Goal: Task Accomplishment & Management: Use online tool/utility

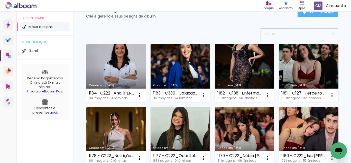
scroll to position [51, 0]
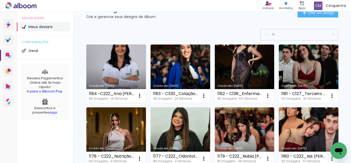
click at [131, 66] on link "Criado em [DATE]" at bounding box center [116, 74] width 60 height 58
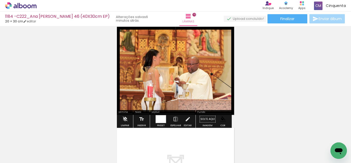
scroll to position [1375, 0]
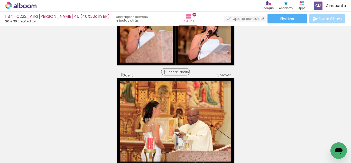
click at [175, 73] on span "Inserir lâmina" at bounding box center [178, 71] width 20 height 3
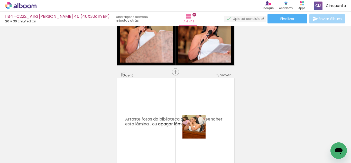
drag, startPoint x: 216, startPoint y: 152, endPoint x: 191, endPoint y: 118, distance: 41.7
click at [191, 118] on quentale-workspace at bounding box center [175, 81] width 351 height 163
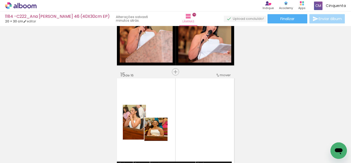
drag, startPoint x: 105, startPoint y: 140, endPoint x: 178, endPoint y: 125, distance: 74.2
click at [178, 125] on quentale-workspace at bounding box center [175, 81] width 351 height 163
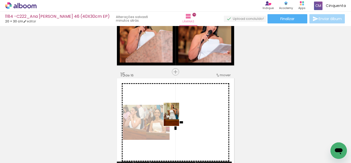
drag, startPoint x: 97, startPoint y: 149, endPoint x: 179, endPoint y: 118, distance: 87.6
click at [179, 118] on quentale-workspace at bounding box center [175, 81] width 351 height 163
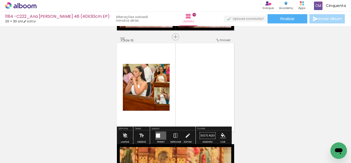
scroll to position [1426, 0]
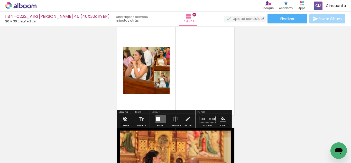
drag, startPoint x: 160, startPoint y: 120, endPoint x: 95, endPoint y: 156, distance: 73.7
click at [154, 121] on div at bounding box center [161, 119] width 14 height 10
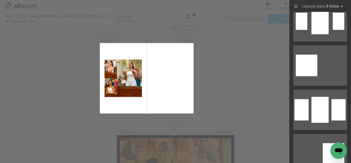
scroll to position [540, 0]
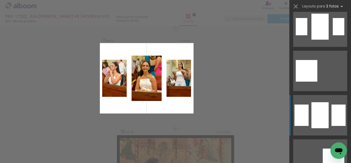
click at [309, 109] on quentale-layouter at bounding box center [321, 115] width 54 height 40
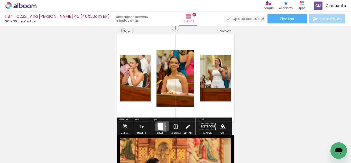
click at [163, 124] on quentale-layouter at bounding box center [161, 126] width 11 height 8
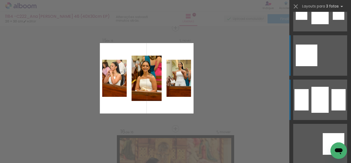
scroll to position [542, 0]
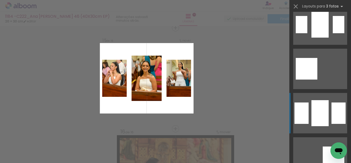
click at [321, 108] on div at bounding box center [320, 113] width 17 height 26
drag, startPoint x: 308, startPoint y: 116, endPoint x: 301, endPoint y: 121, distance: 8.6
click at [301, 121] on quentale-layouter at bounding box center [321, 113] width 54 height 40
click at [301, 118] on div at bounding box center [302, 112] width 14 height 21
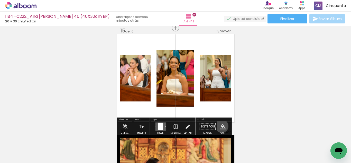
click at [220, 126] on iron-icon "color picker" at bounding box center [223, 127] width 6 height 6
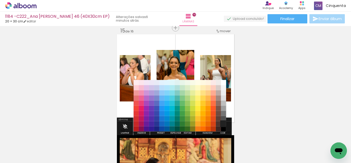
click at [225, 125] on paper-item "#212121" at bounding box center [223, 123] width 5 height 5
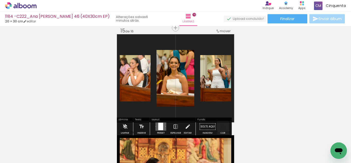
click at [223, 127] on iron-icon "color picker" at bounding box center [223, 127] width 6 height 6
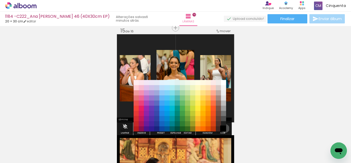
click at [224, 128] on paper-item "#000000" at bounding box center [223, 128] width 5 height 5
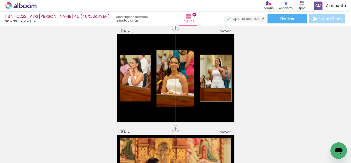
drag, startPoint x: 212, startPoint y: 82, endPoint x: 208, endPoint y: 82, distance: 4.9
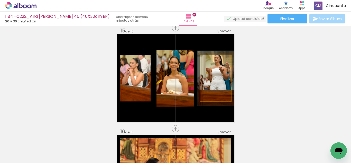
drag, startPoint x: 212, startPoint y: 60, endPoint x: 215, endPoint y: 60, distance: 3.1
type paper-slider "127"
click at [215, 60] on div at bounding box center [213, 60] width 8 height 8
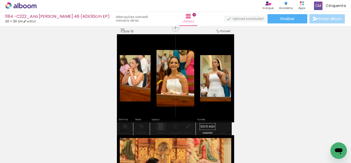
drag, startPoint x: 219, startPoint y: 77, endPoint x: 217, endPoint y: 84, distance: 7.3
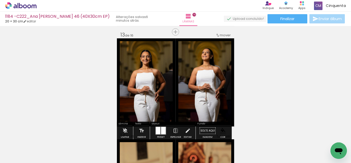
scroll to position [1290, 0]
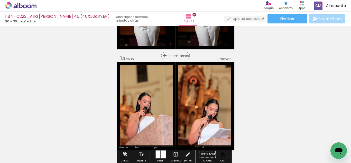
click at [174, 56] on span "Inserir lâmina" at bounding box center [178, 55] width 20 height 3
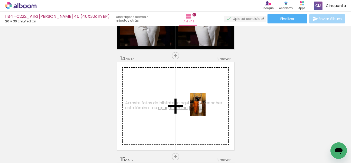
drag, startPoint x: 305, startPoint y: 148, endPoint x: 206, endPoint y: 108, distance: 106.8
click at [206, 108] on quentale-workspace at bounding box center [175, 81] width 351 height 163
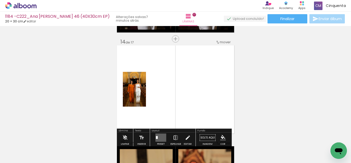
scroll to position [1316, 0]
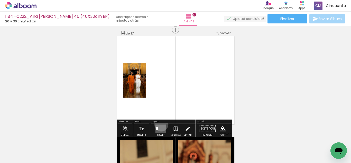
click at [160, 125] on quentale-layouter at bounding box center [161, 129] width 11 height 8
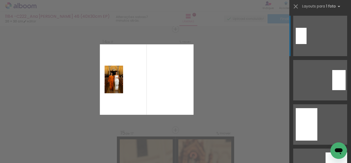
scroll to position [1318, 0]
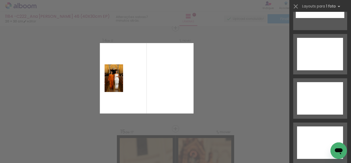
drag, startPoint x: 349, startPoint y: 21, endPoint x: 2, endPoint y: 10, distance: 348.0
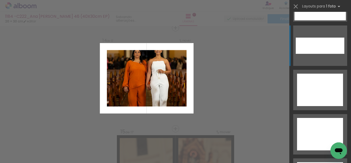
scroll to position [2382, 0]
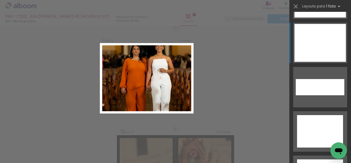
click at [326, 42] on div at bounding box center [320, 43] width 51 height 38
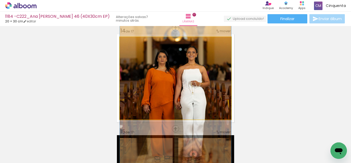
drag, startPoint x: 162, startPoint y: 62, endPoint x: 154, endPoint y: 77, distance: 17.2
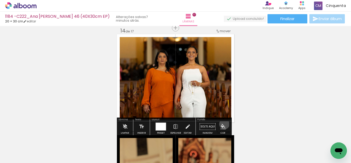
click at [223, 125] on iron-icon "color picker" at bounding box center [223, 127] width 6 height 6
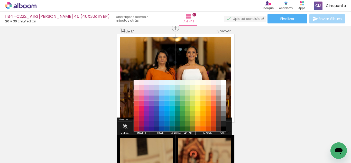
click at [223, 125] on paper-item "#212121" at bounding box center [223, 123] width 5 height 5
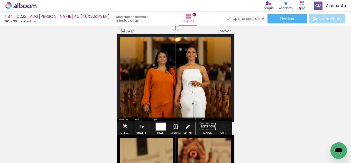
click at [222, 127] on iron-icon "color picker" at bounding box center [223, 127] width 6 height 6
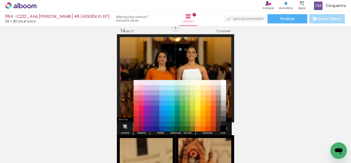
click at [224, 129] on paper-item "#000000" at bounding box center [223, 128] width 5 height 5
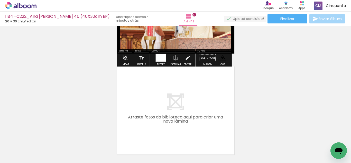
scroll to position [1678, 0]
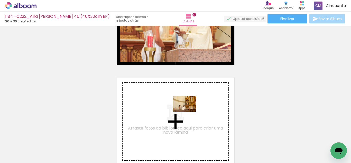
drag, startPoint x: 278, startPoint y: 146, endPoint x: 185, endPoint y: 111, distance: 99.7
click at [185, 111] on quentale-workspace at bounding box center [175, 81] width 351 height 163
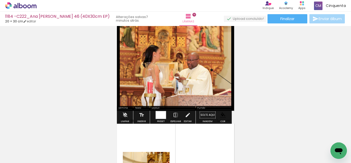
scroll to position [1695, 0]
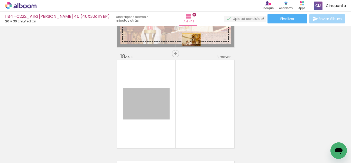
drag, startPoint x: 154, startPoint y: 114, endPoint x: 188, endPoint y: 38, distance: 83.1
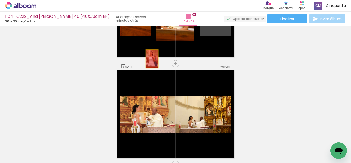
scroll to position [1592, 0]
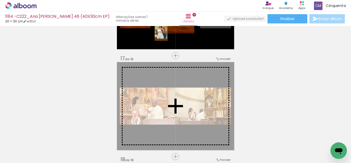
drag, startPoint x: 211, startPoint y: 93, endPoint x: 154, endPoint y: 112, distance: 60.6
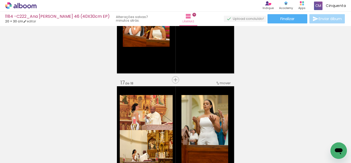
scroll to position [1541, 0]
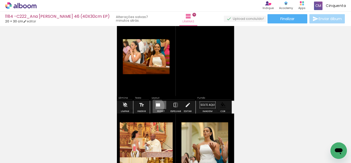
drag, startPoint x: 155, startPoint y: 106, endPoint x: 177, endPoint y: 103, distance: 22.0
click at [156, 106] on div at bounding box center [157, 104] width 2 height 3
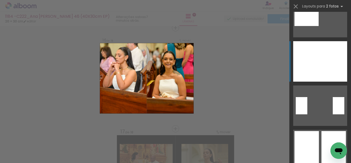
scroll to position [129, 0]
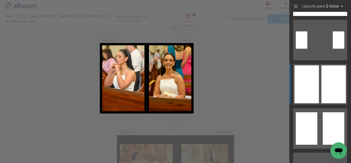
click at [322, 89] on div at bounding box center [334, 84] width 24 height 38
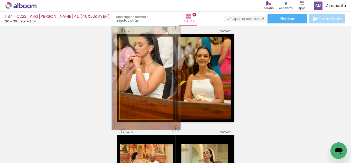
drag, startPoint x: 134, startPoint y: 44, endPoint x: 138, endPoint y: 46, distance: 4.8
type paper-slider "125"
click at [138, 46] on div at bounding box center [136, 42] width 8 height 8
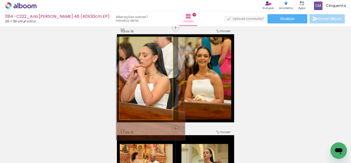
drag, startPoint x: 142, startPoint y: 66, endPoint x: 147, endPoint y: 76, distance: 11.4
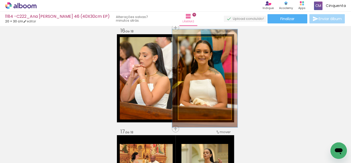
drag, startPoint x: 190, startPoint y: 43, endPoint x: 194, endPoint y: 43, distance: 3.4
type paper-slider "119"
click at [194, 43] on div at bounding box center [194, 42] width 8 height 8
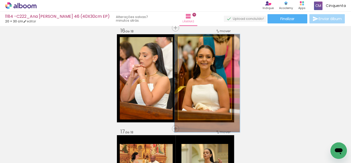
drag, startPoint x: 199, startPoint y: 80, endPoint x: 201, endPoint y: 85, distance: 5.4
